Goal: Task Accomplishment & Management: Manage account settings

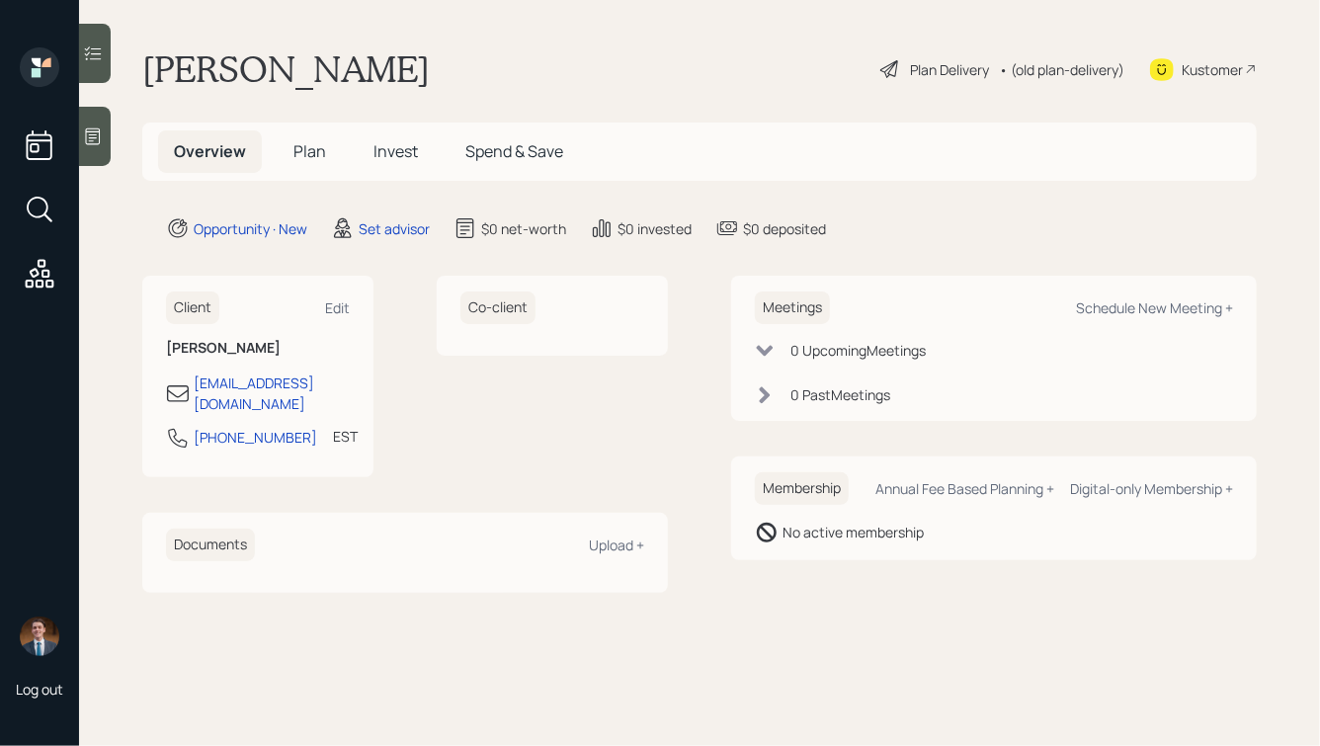
click at [98, 136] on icon at bounding box center [93, 136] width 20 height 20
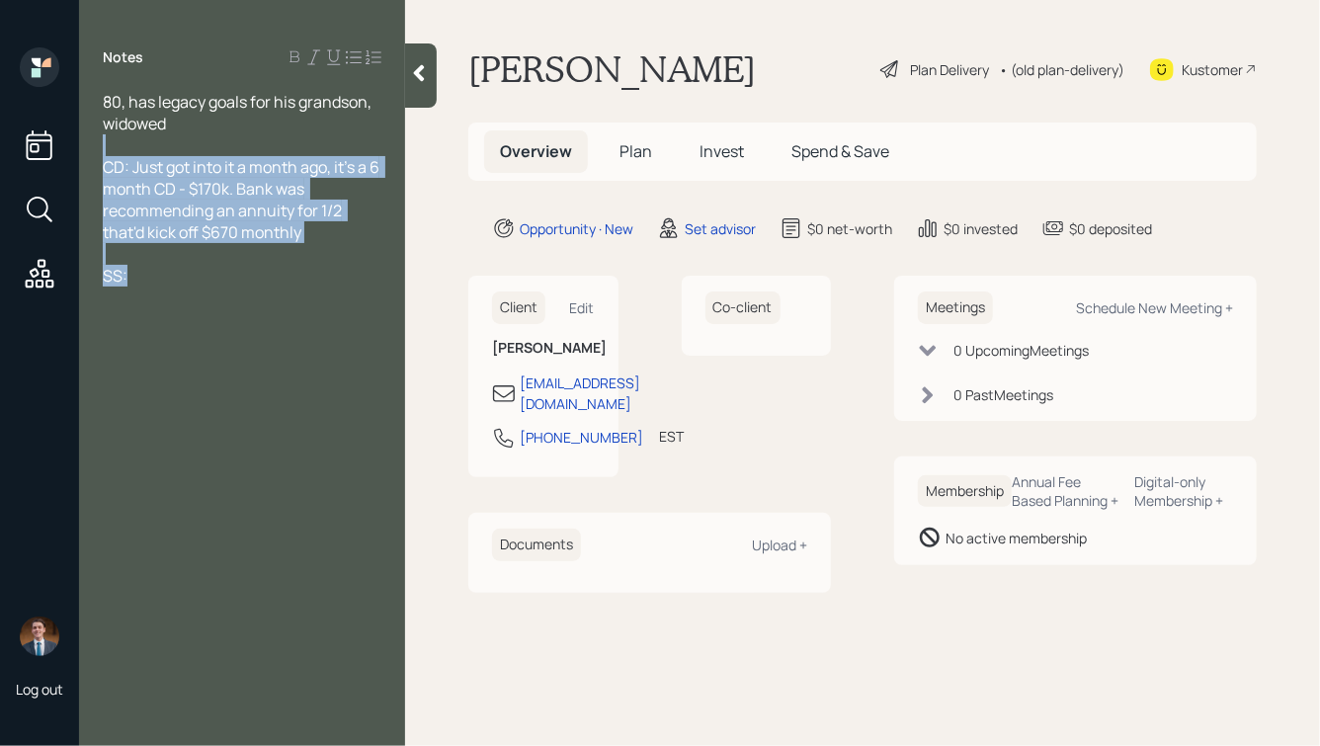
drag, startPoint x: 236, startPoint y: 281, endPoint x: 74, endPoint y: 135, distance: 217.6
click at [74, 135] on div "Log out Notes 80, has legacy goals for his grandson, widowed CD: Just got into …" at bounding box center [660, 373] width 1320 height 746
click at [273, 255] on div at bounding box center [242, 254] width 279 height 22
drag, startPoint x: 335, startPoint y: 238, endPoint x: 141, endPoint y: 157, distance: 210.0
click at [146, 158] on div "CD: Just got into it a month ago, it's a 6 month CD - $170k. Bank was recommend…" at bounding box center [242, 199] width 279 height 87
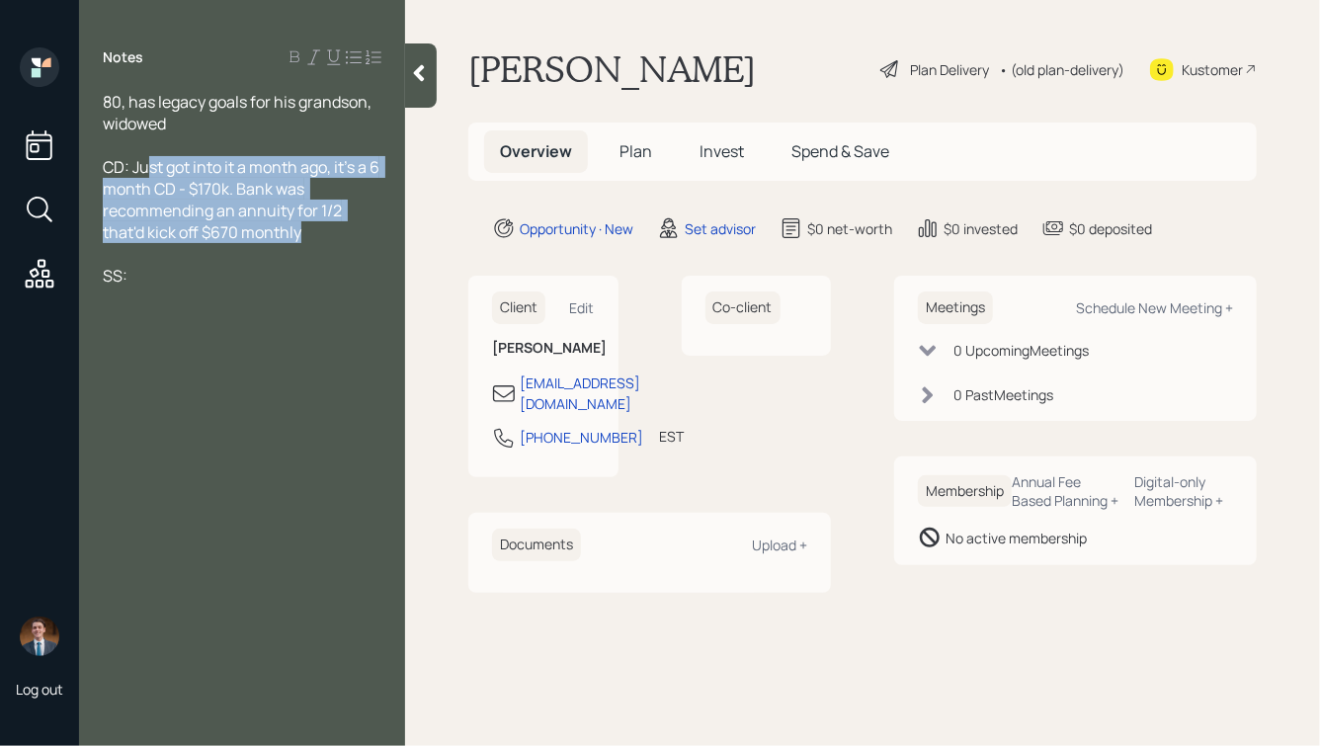
click at [233, 198] on span "CD: Just got into it a month ago, it's a 6 month CD - $170k. Bank was recommend…" at bounding box center [243, 199] width 280 height 87
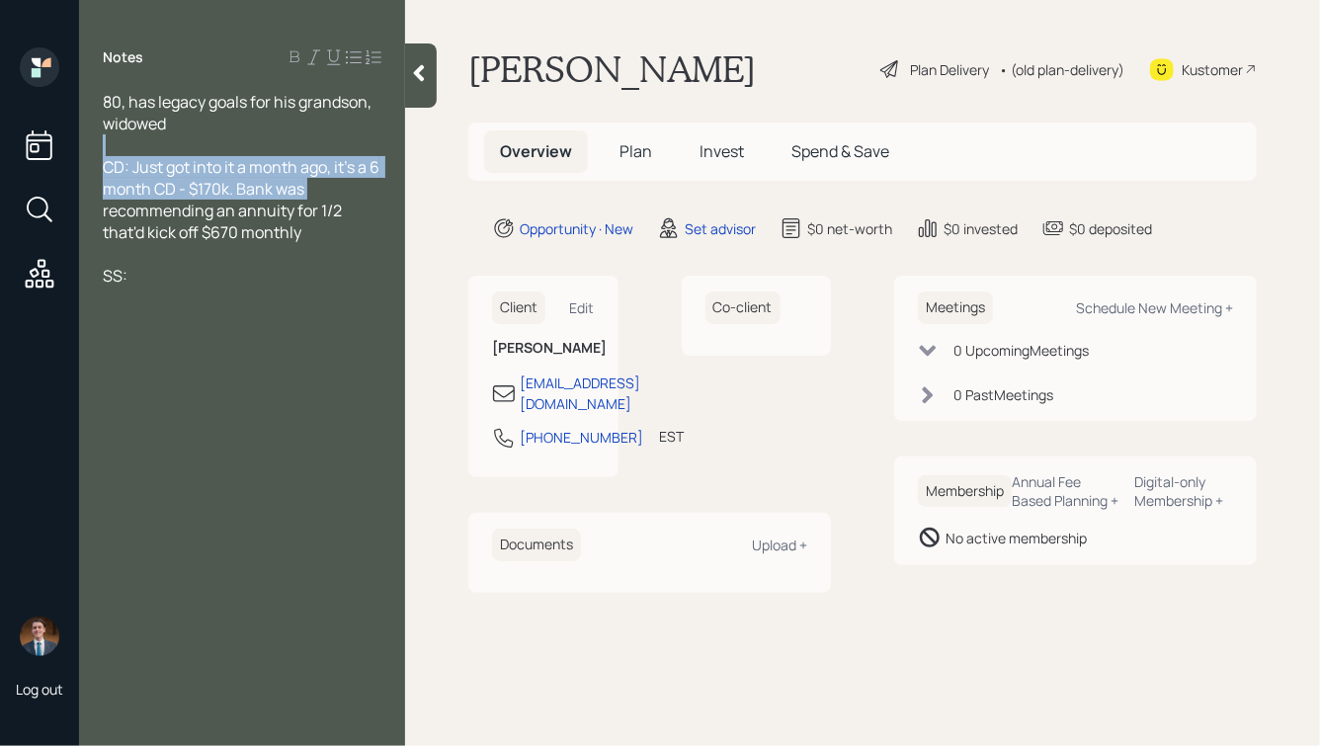
drag, startPoint x: 336, startPoint y: 190, endPoint x: 166, endPoint y: 147, distance: 175.2
click at [170, 148] on div "80, has legacy goals for his grandson, widowed CD: Just got into it a month ago…" at bounding box center [242, 189] width 279 height 196
click at [250, 209] on span "CD: Just got into it a month ago, it's a 6 month CD - $170k. Bank was recommend…" at bounding box center [243, 199] width 280 height 87
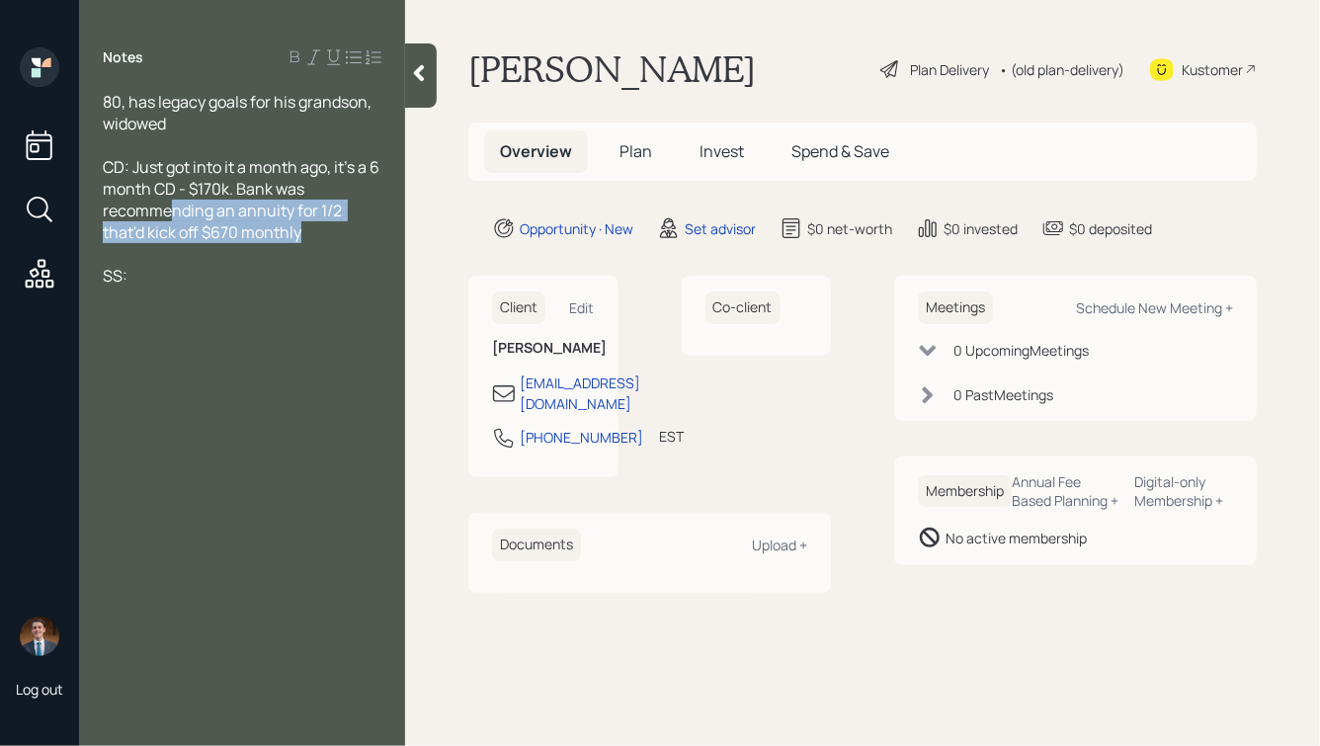
drag, startPoint x: 322, startPoint y: 232, endPoint x: 138, endPoint y: 178, distance: 191.7
click at [141, 181] on div "CD: Just got into it a month ago, it's a 6 month CD - $170k. Bank was recommend…" at bounding box center [242, 199] width 279 height 87
click at [299, 234] on span "CD: Just got into it a month ago, it's a 6 month CD - $170k. Bank was recommend…" at bounding box center [243, 199] width 280 height 87
click at [425, 76] on icon at bounding box center [419, 73] width 20 height 20
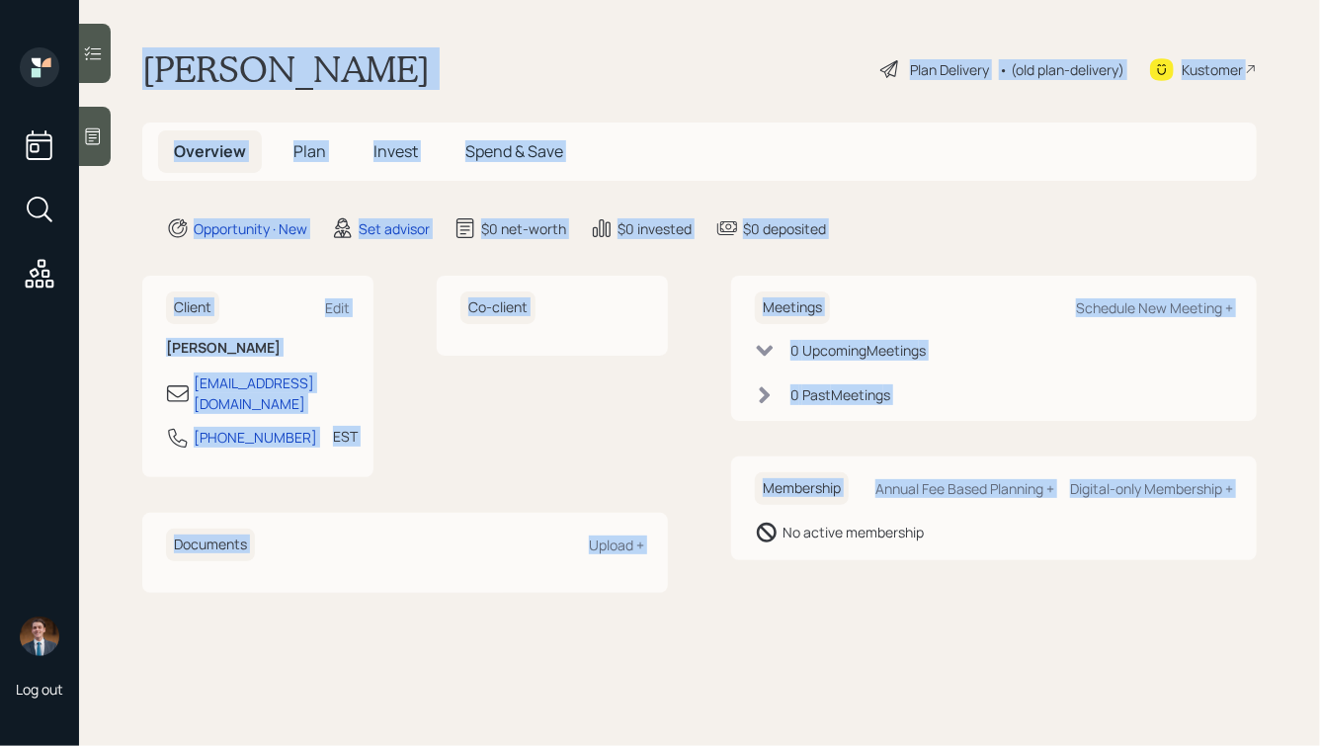
drag, startPoint x: 142, startPoint y: 58, endPoint x: 740, endPoint y: 627, distance: 824.8
click at [740, 627] on main "Michael Viars Plan Delivery • (old plan-delivery) Kustomer Overview Plan Invest…" at bounding box center [699, 373] width 1241 height 746
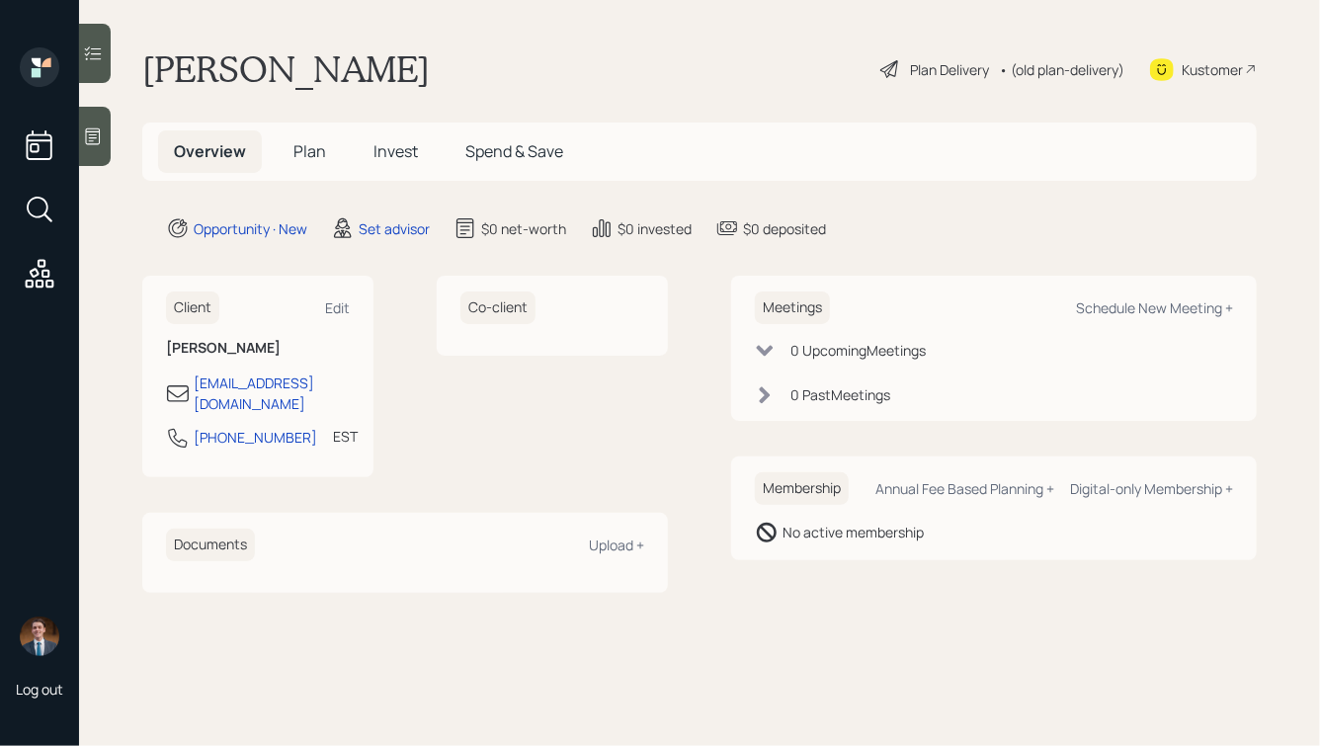
click at [885, 604] on main "Michael Viars Plan Delivery • (old plan-delivery) Kustomer Overview Plan Invest…" at bounding box center [699, 373] width 1241 height 746
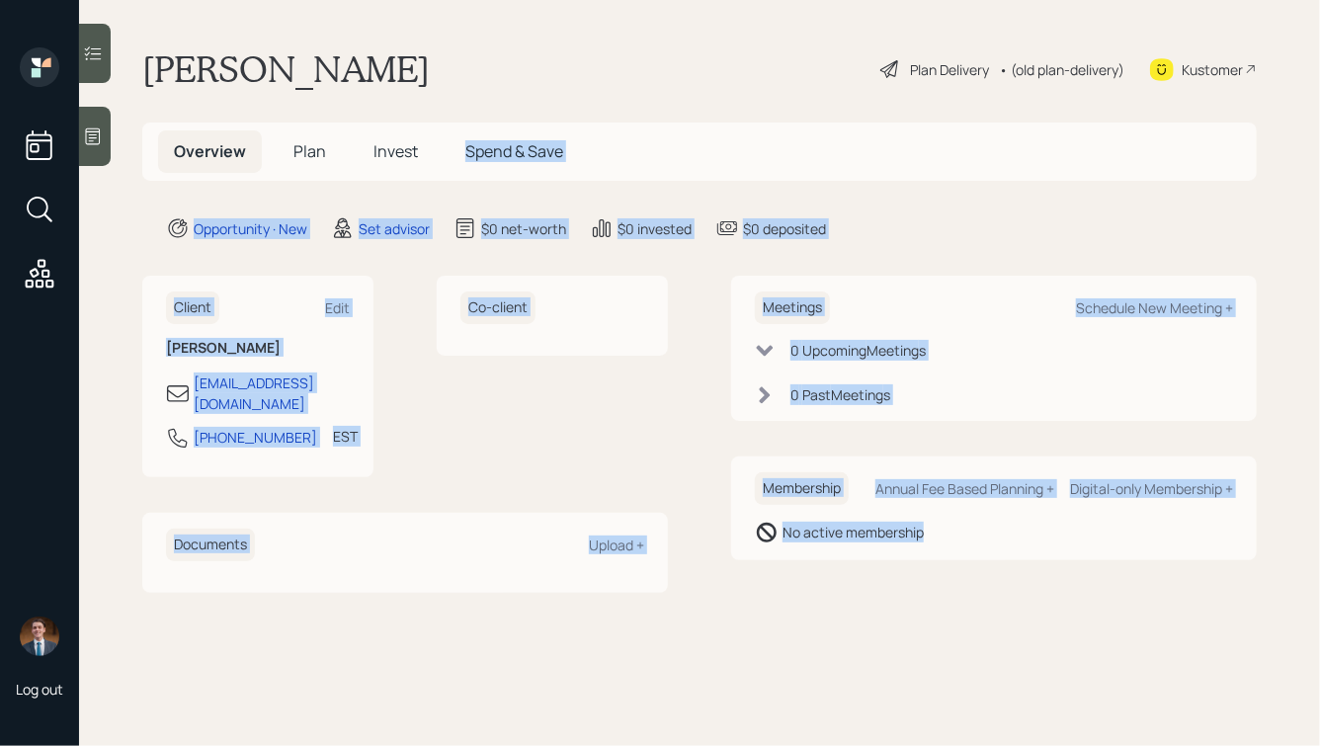
drag, startPoint x: 1001, startPoint y: 603, endPoint x: 437, endPoint y: 77, distance: 771.2
click at [439, 83] on main "Michael Viars Plan Delivery • (old plan-delivery) Kustomer Overview Plan Invest…" at bounding box center [699, 373] width 1241 height 746
click at [399, 63] on div "Michael Viars Plan Delivery • (old plan-delivery) Kustomer" at bounding box center [699, 68] width 1115 height 43
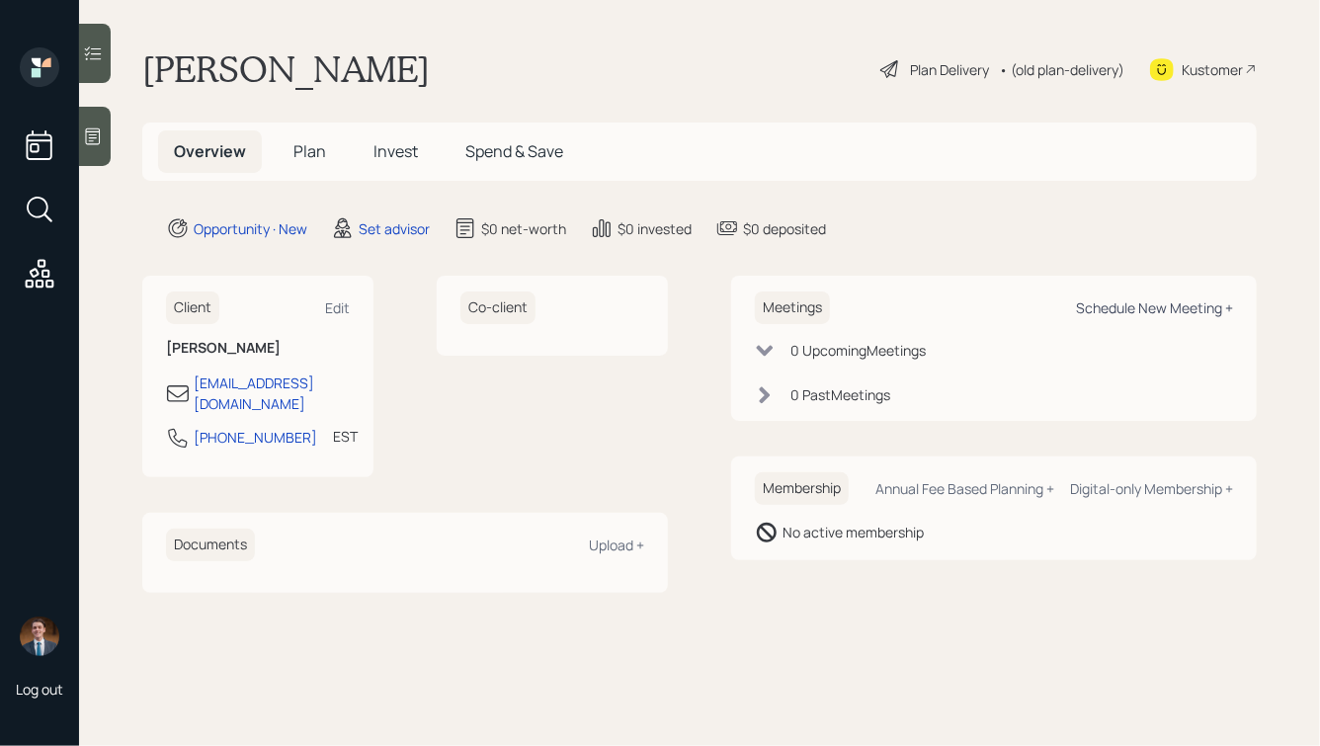
click at [1144, 306] on div "Schedule New Meeting +" at bounding box center [1154, 307] width 157 height 19
select select "round-robin"
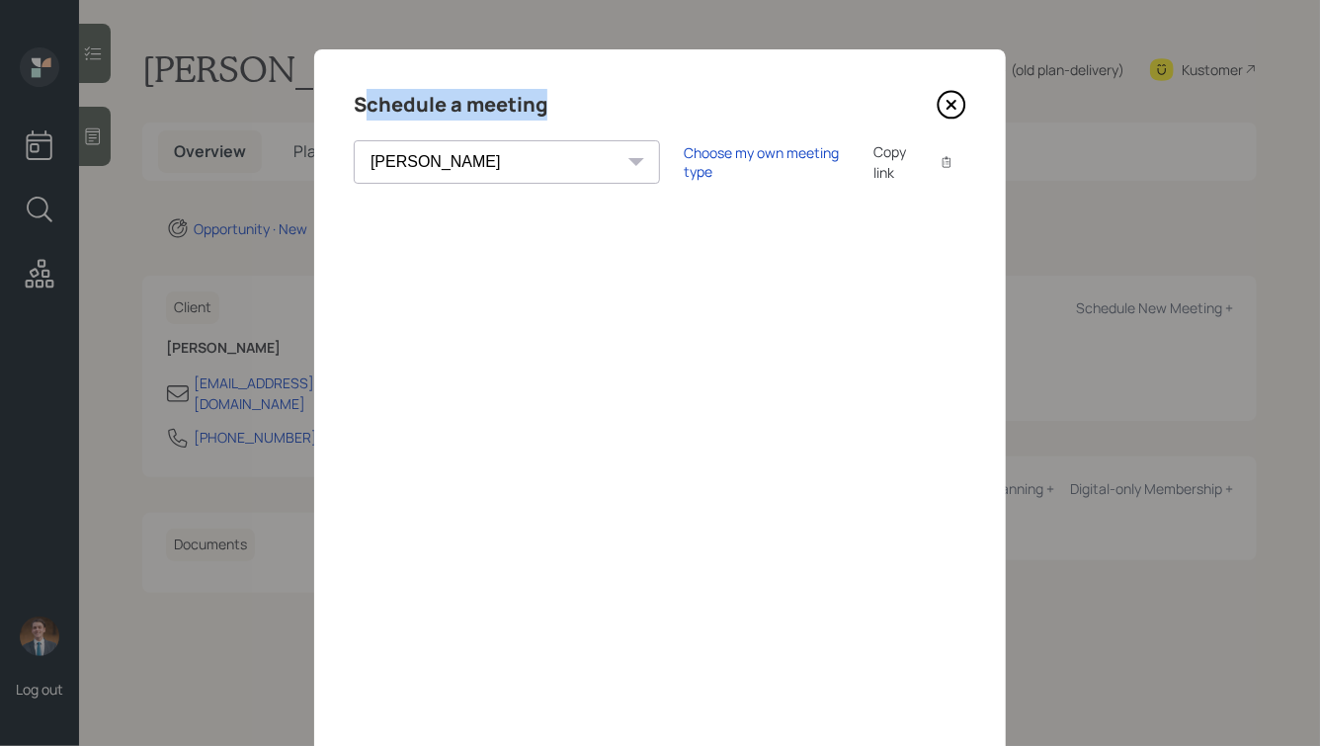
drag, startPoint x: 548, startPoint y: 108, endPoint x: 355, endPoint y: 104, distance: 193.7
click at [355, 104] on div "Schedule a meeting" at bounding box center [660, 105] width 613 height 32
click at [355, 104] on h4 "Schedule a meeting" at bounding box center [451, 105] width 194 height 32
click at [952, 109] on icon at bounding box center [952, 105] width 30 height 30
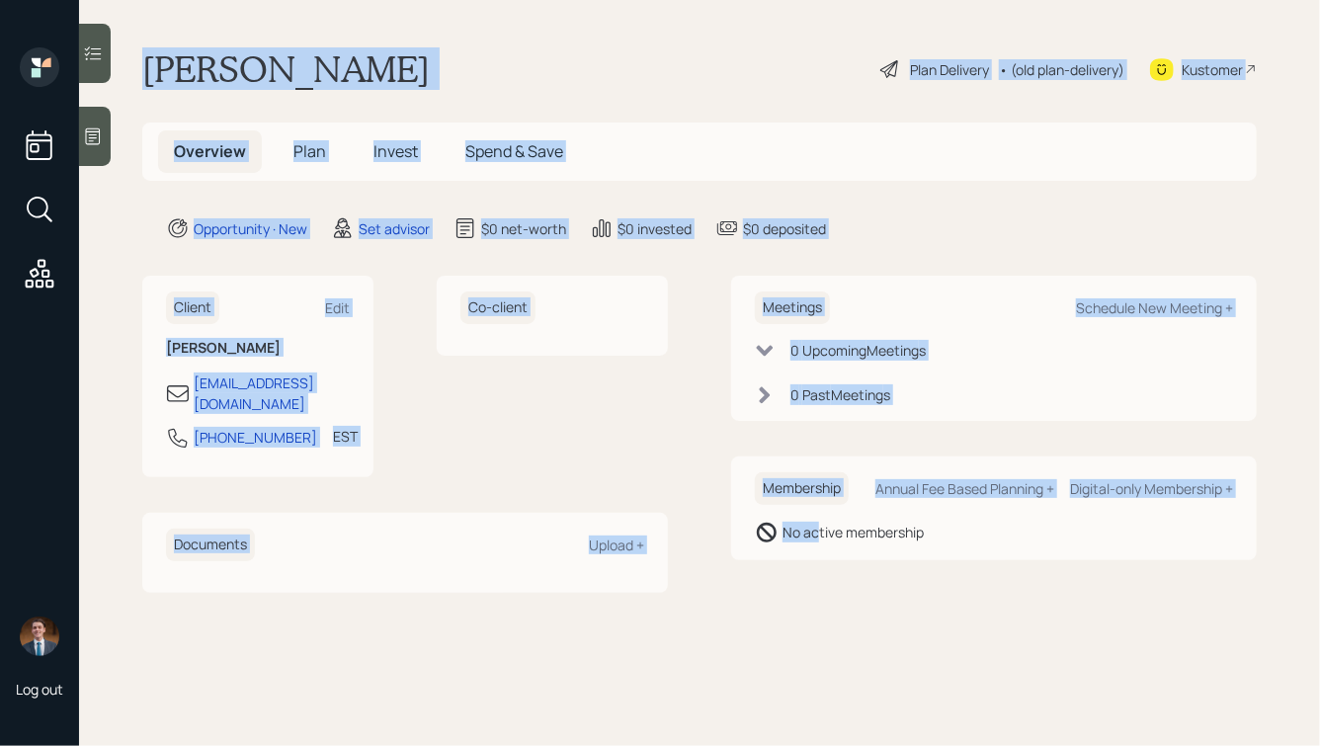
drag, startPoint x: 142, startPoint y: 56, endPoint x: 815, endPoint y: 533, distance: 824.5
click at [815, 533] on main "Michael Viars Plan Delivery • (old plan-delivery) Kustomer Overview Plan Invest…" at bounding box center [699, 373] width 1241 height 746
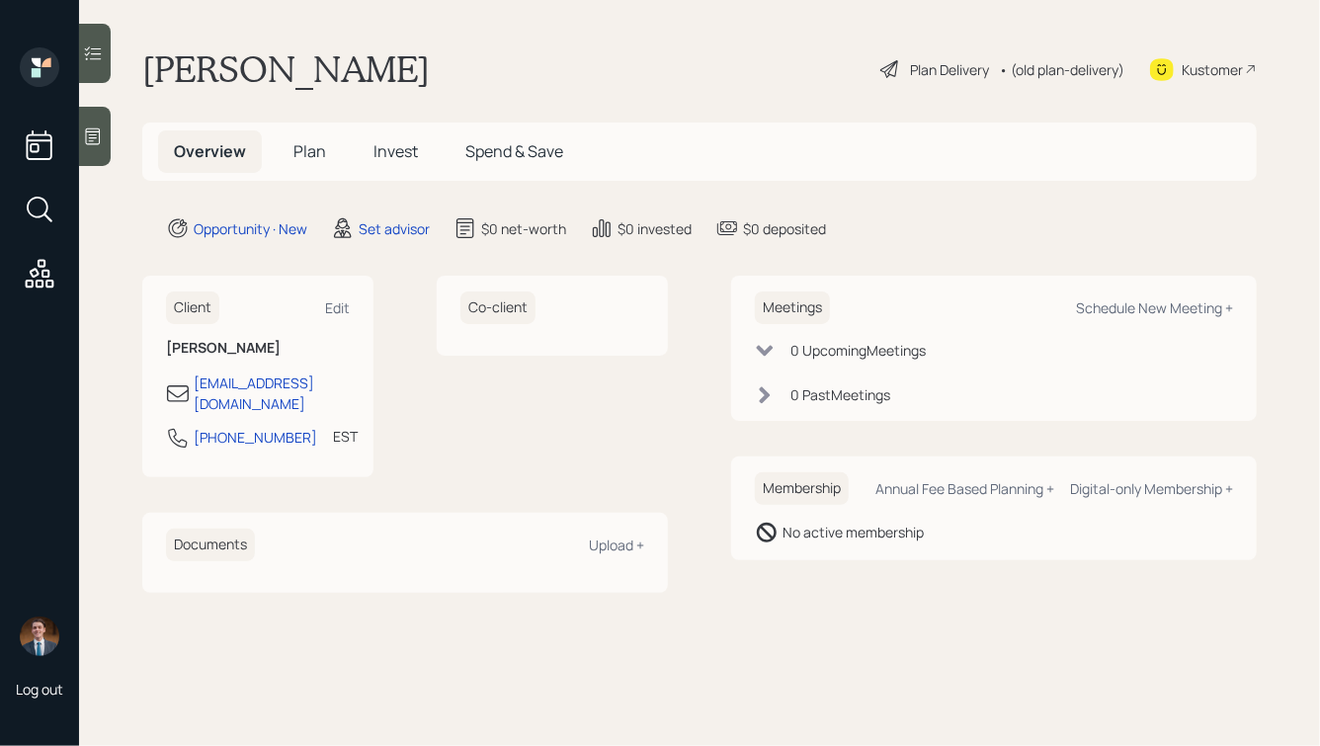
click at [856, 536] on div "No active membership" at bounding box center [853, 532] width 141 height 21
click at [108, 135] on div at bounding box center [95, 136] width 32 height 59
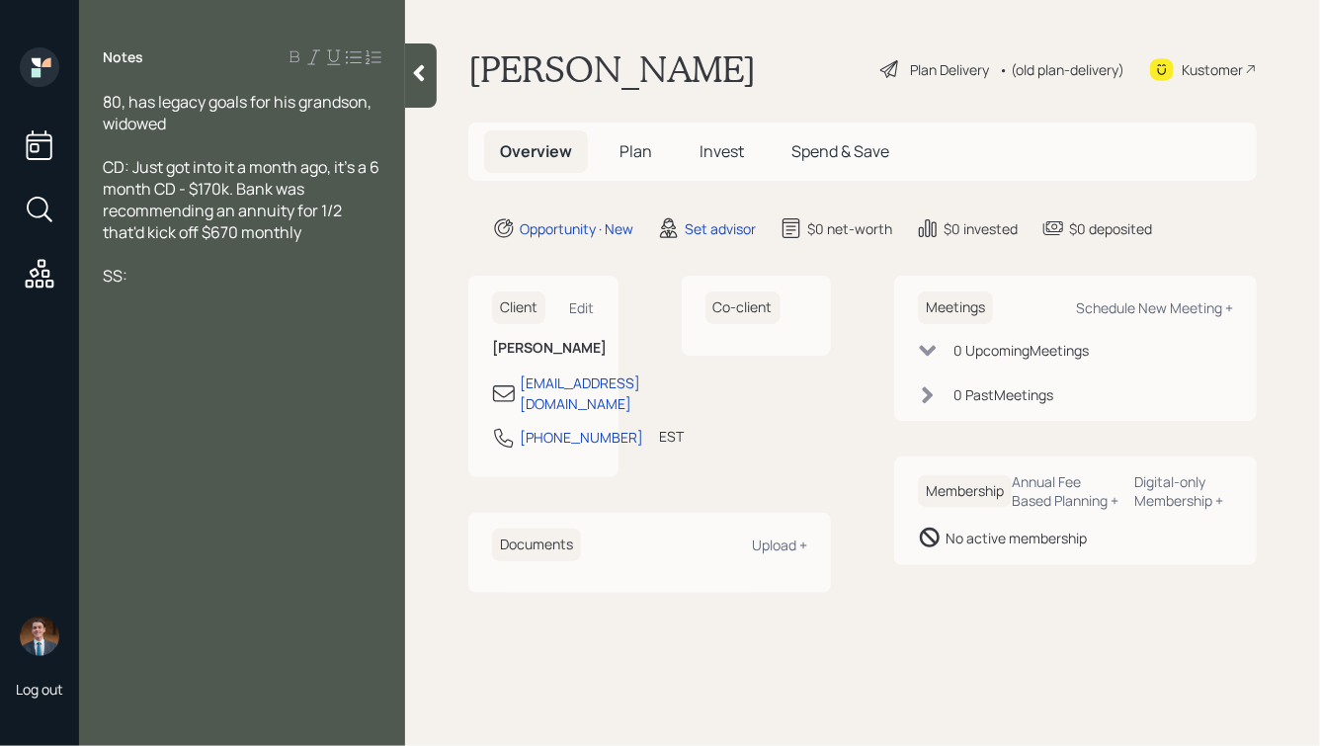
click at [193, 122] on div "80, has legacy goals for his grandson, widowed" at bounding box center [242, 112] width 279 height 43
click at [193, 284] on div "SS:" at bounding box center [242, 276] width 279 height 22
click at [141, 139] on div at bounding box center [242, 145] width 279 height 22
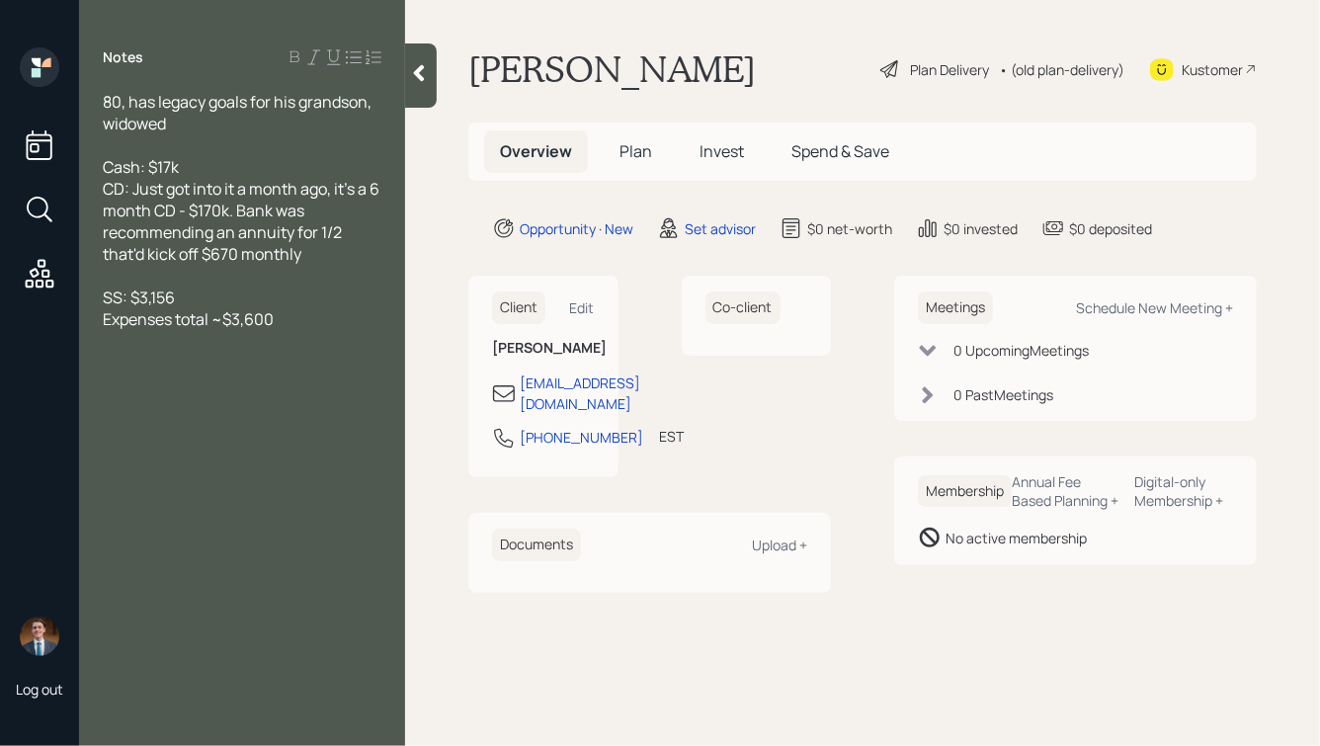
click at [334, 328] on div "Expenses total ~$3,600" at bounding box center [242, 319] width 279 height 22
click at [150, 368] on span "Home: , mortgage is $711" at bounding box center [190, 363] width 174 height 22
click at [391, 369] on div "80, has legacy goals for his grandson, widowed Cash: $17k CD: Just got into it …" at bounding box center [242, 254] width 326 height 326
click at [381, 367] on div "80, has legacy goals for his grandson, widowed Cash: $17k CD: Just got into it …" at bounding box center [242, 254] width 326 height 326
click at [379, 366] on div "Home: ~$350k value, mortgage is $711" at bounding box center [242, 363] width 279 height 22
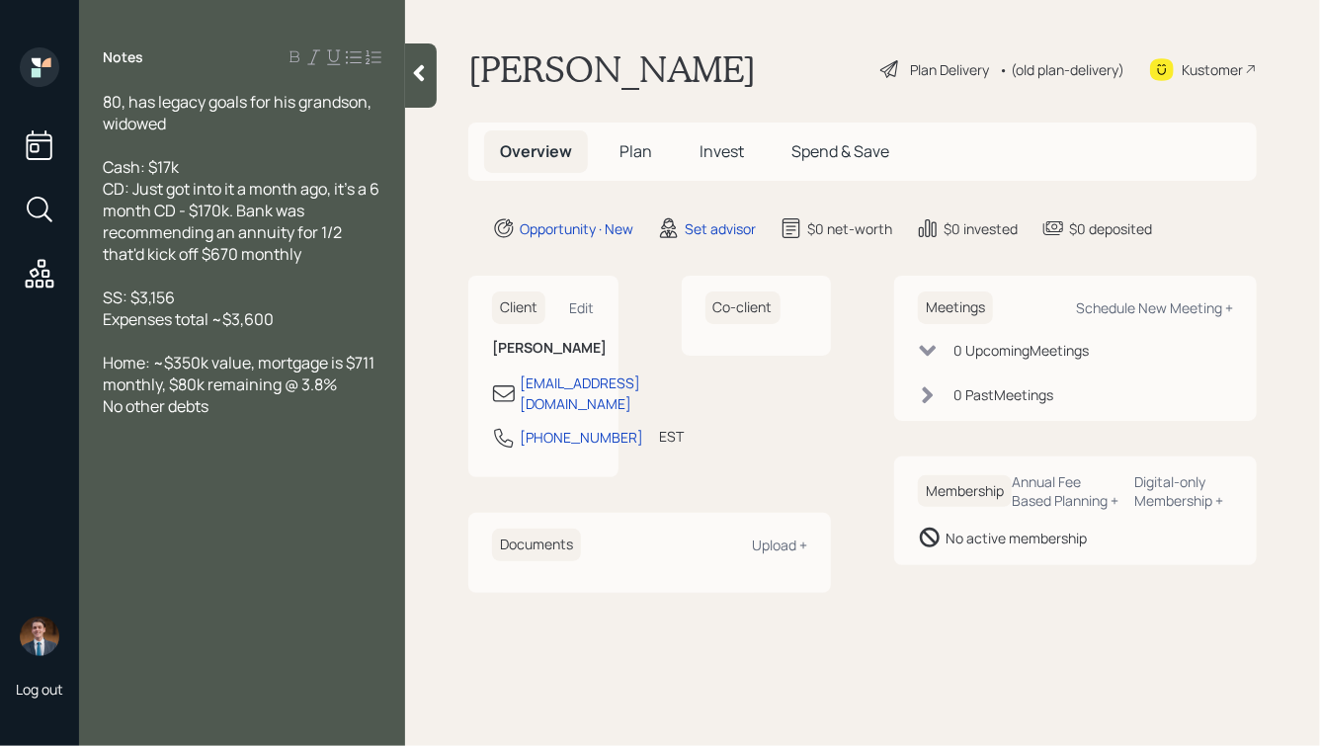
click at [202, 166] on div "Cash: $17k" at bounding box center [242, 167] width 279 height 22
click at [425, 74] on icon at bounding box center [419, 73] width 20 height 20
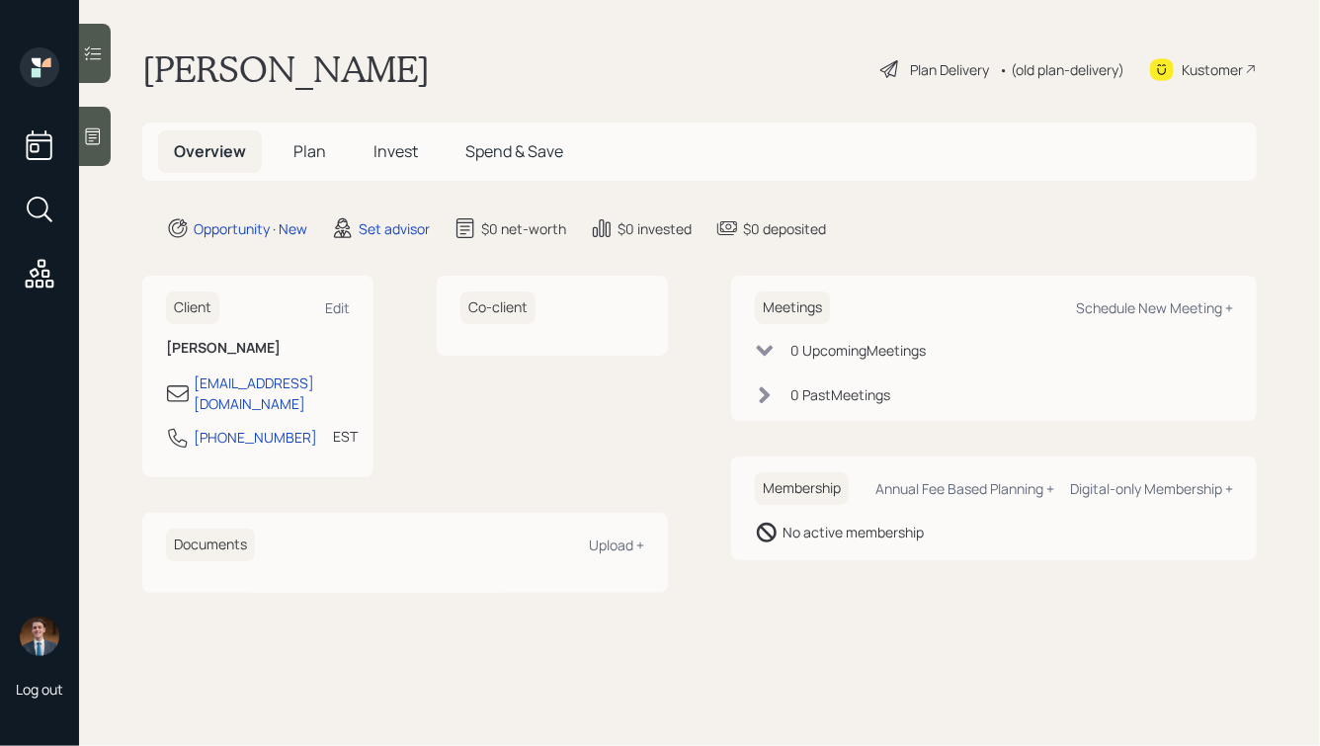
click at [96, 142] on icon at bounding box center [93, 136] width 20 height 20
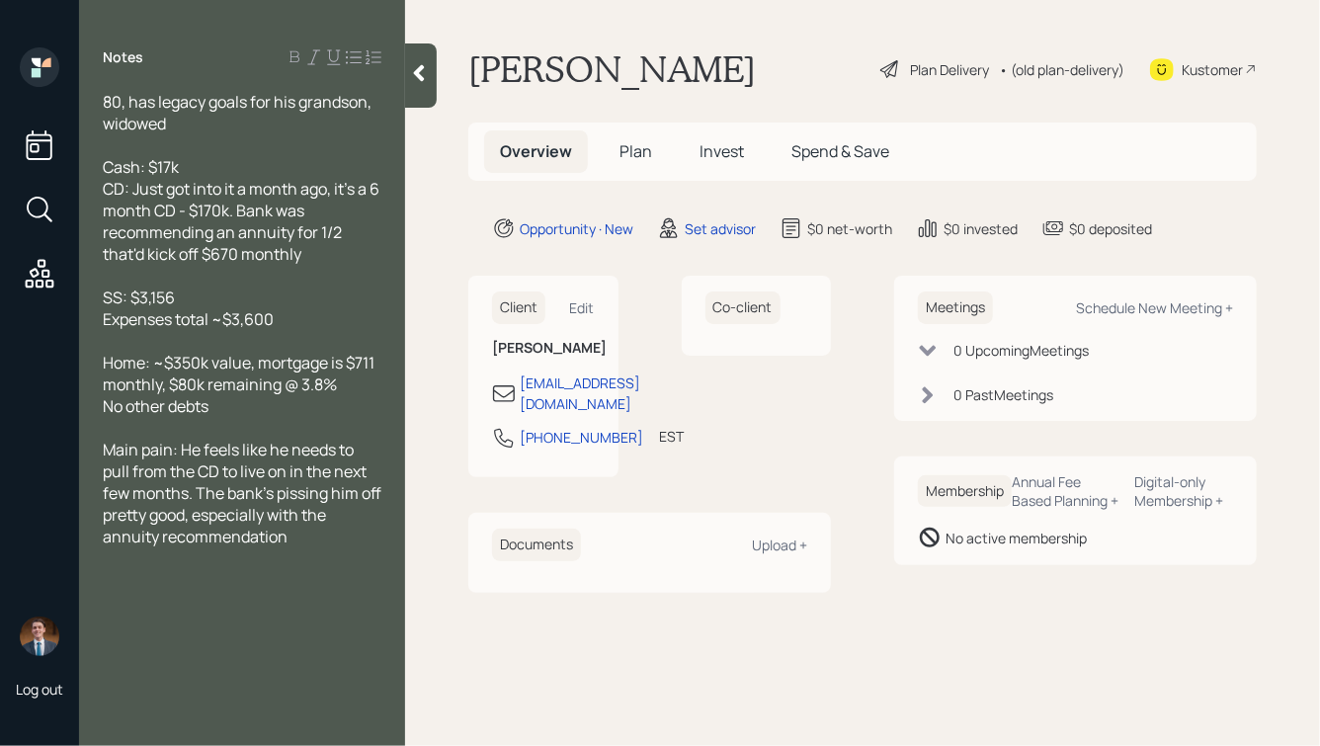
click at [415, 79] on icon at bounding box center [419, 73] width 20 height 20
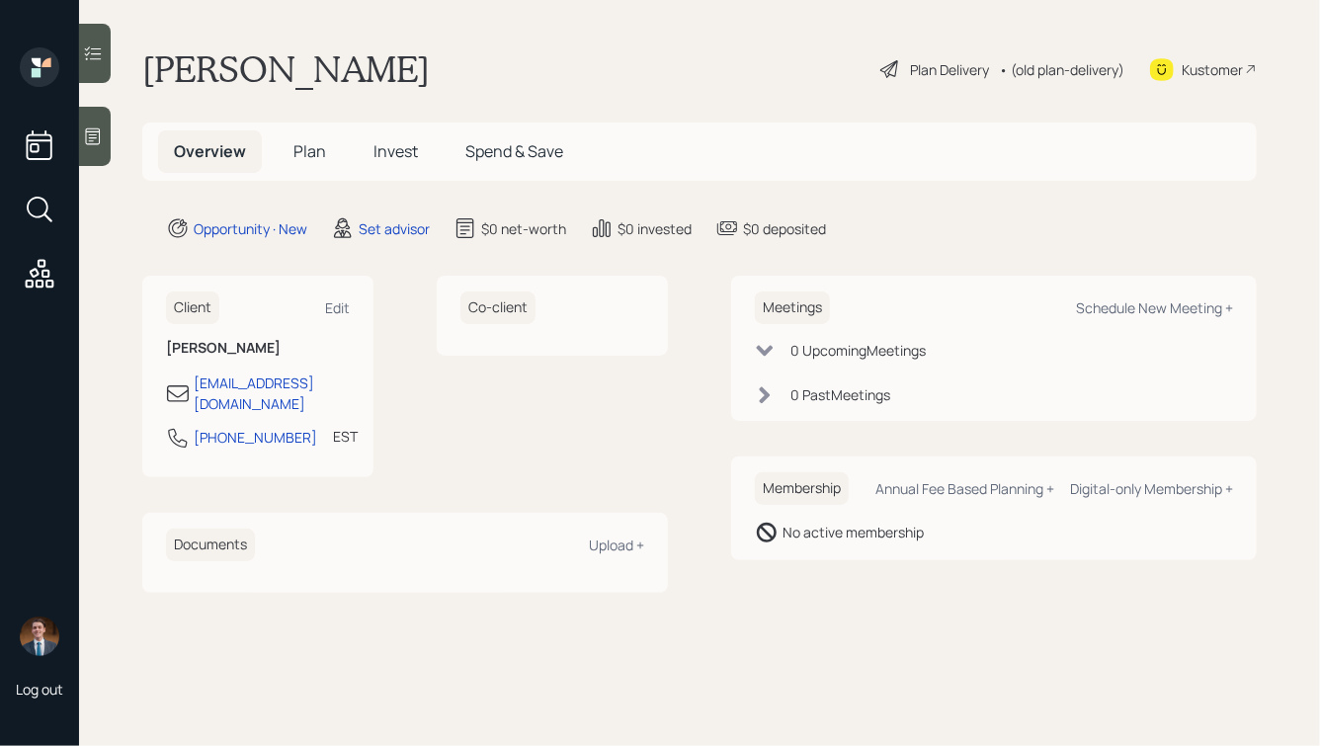
click at [109, 126] on div at bounding box center [95, 136] width 32 height 59
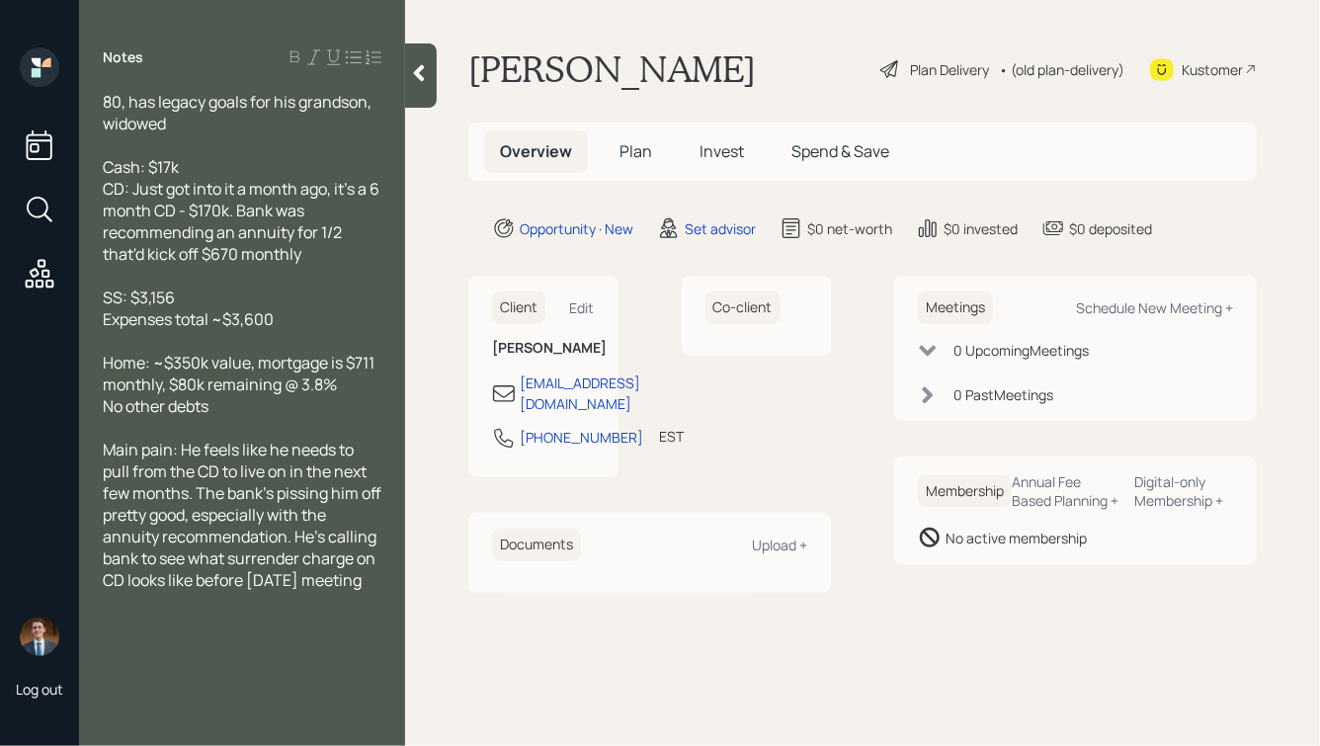
click at [323, 255] on div "Cash: $17k CD: Just got into it a month ago, it's a 6 month CD - $170k. Bank wa…" at bounding box center [242, 210] width 279 height 109
click at [422, 73] on icon at bounding box center [419, 73] width 20 height 20
